Goal: Entertainment & Leisure: Consume media (video, audio)

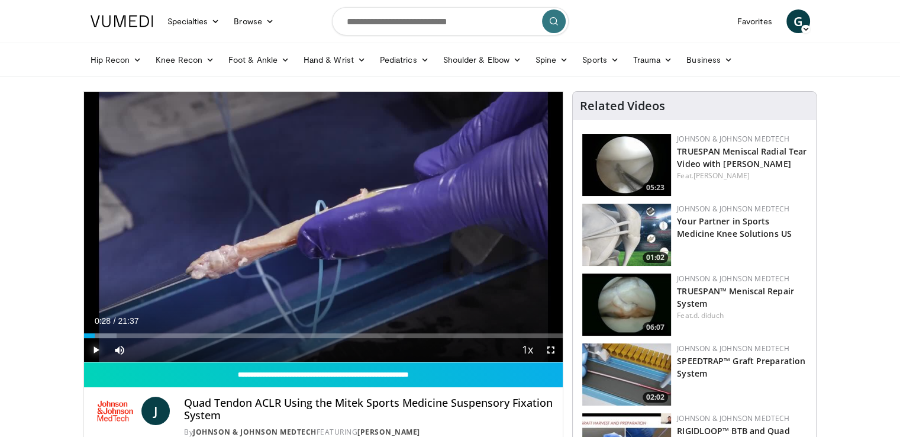
click at [92, 347] on span "Video Player" at bounding box center [96, 350] width 24 height 24
drag, startPoint x: 103, startPoint y: 334, endPoint x: 117, endPoint y: 334, distance: 14.2
click at [118, 334] on div "Progress Bar" at bounding box center [118, 335] width 1 height 5
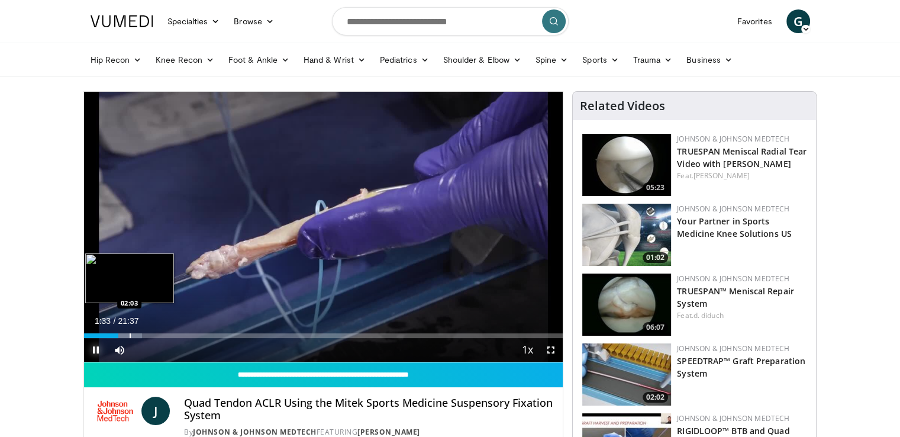
click at [130, 334] on div "Progress Bar" at bounding box center [130, 335] width 1 height 5
click at [137, 335] on video-js "**********" at bounding box center [323, 227] width 479 height 271
click at [141, 336] on div "Progress Bar" at bounding box center [135, 335] width 35 height 5
click at [152, 336] on div "Progress Bar" at bounding box center [152, 335] width 1 height 5
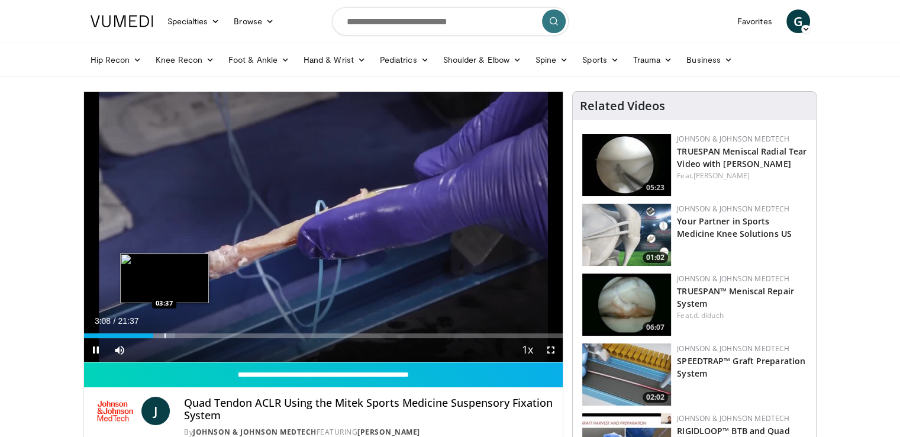
click at [165, 336] on div "Progress Bar" at bounding box center [165, 335] width 1 height 5
click at [178, 335] on div "Progress Bar" at bounding box center [178, 335] width 1 height 5
click at [187, 336] on div "Progress Bar" at bounding box center [186, 335] width 1 height 5
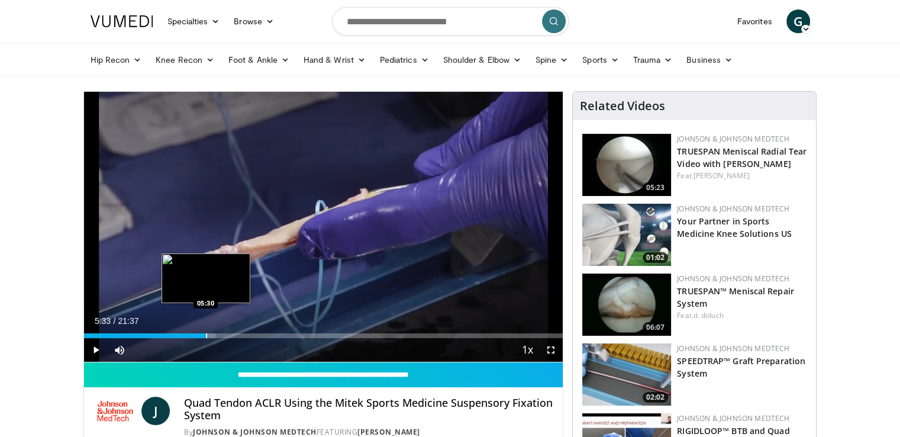
click at [206, 337] on div "Progress Bar" at bounding box center [206, 335] width 1 height 5
click at [216, 335] on div "Progress Bar" at bounding box center [216, 335] width 1 height 5
click at [226, 334] on div "Progress Bar" at bounding box center [226, 335] width 1 height 5
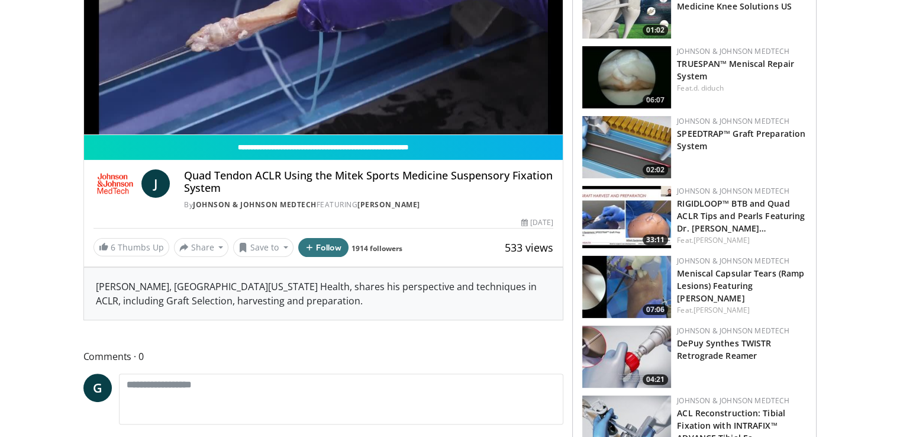
scroll to position [237, 0]
